Goal: Task Accomplishment & Management: Use online tool/utility

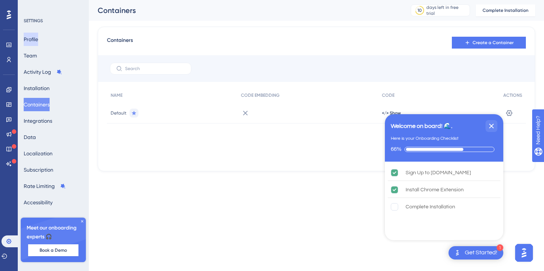
click at [38, 43] on button "Profile" at bounding box center [31, 39] width 14 height 13
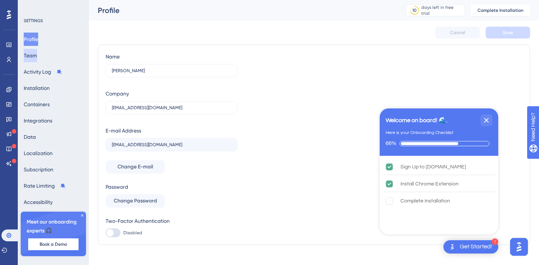
click at [36, 59] on button "Team" at bounding box center [30, 55] width 13 height 13
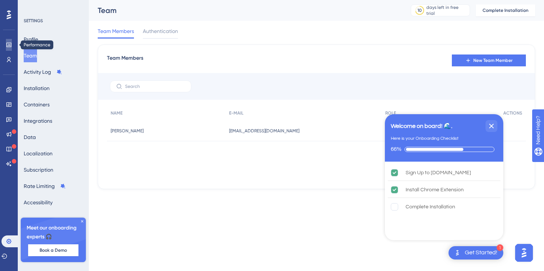
click at [11, 46] on icon at bounding box center [8, 45] width 5 height 4
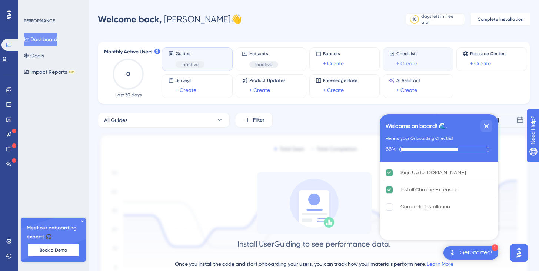
click at [398, 64] on link "+ Create" at bounding box center [406, 63] width 21 height 9
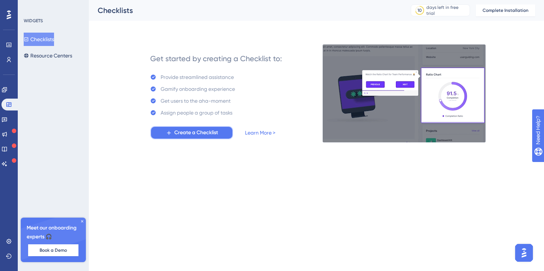
click at [183, 134] on span "Create a Checklist" at bounding box center [196, 132] width 44 height 9
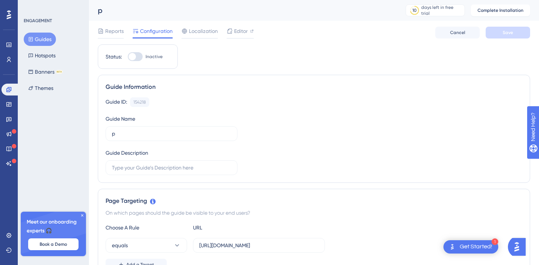
drag, startPoint x: 127, startPoint y: 140, endPoint x: 94, endPoint y: 135, distance: 33.3
click at [120, 134] on input "p" at bounding box center [171, 134] width 119 height 8
click at [82, 217] on icon at bounding box center [82, 215] width 4 height 4
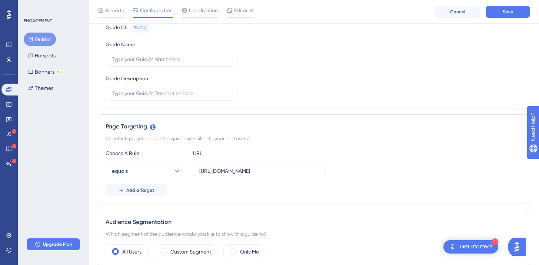
scroll to position [79, 0]
